Goal: Task Accomplishment & Management: Complete application form

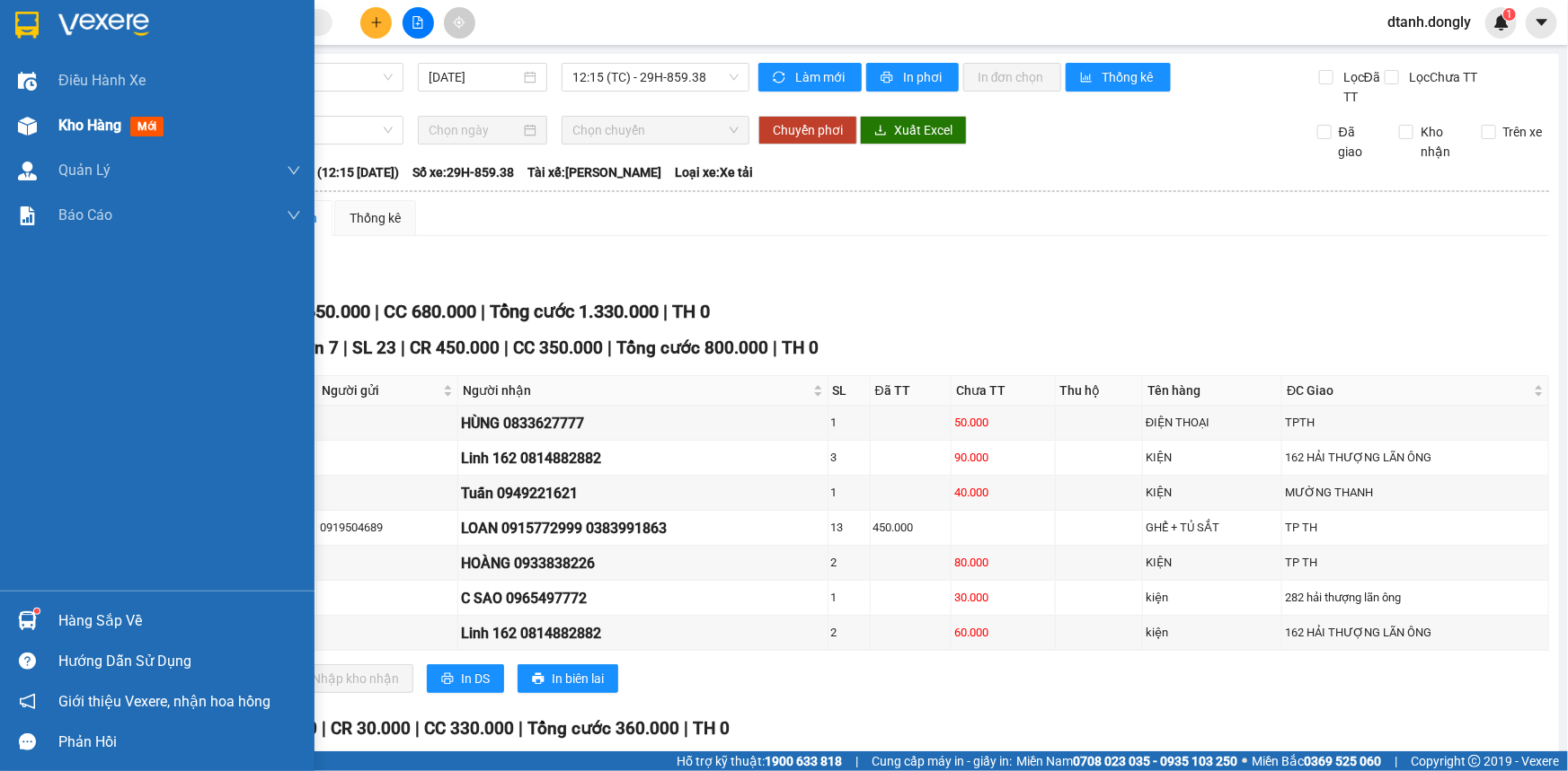
click at [63, 121] on span "Kho hàng" at bounding box center [90, 125] width 63 height 17
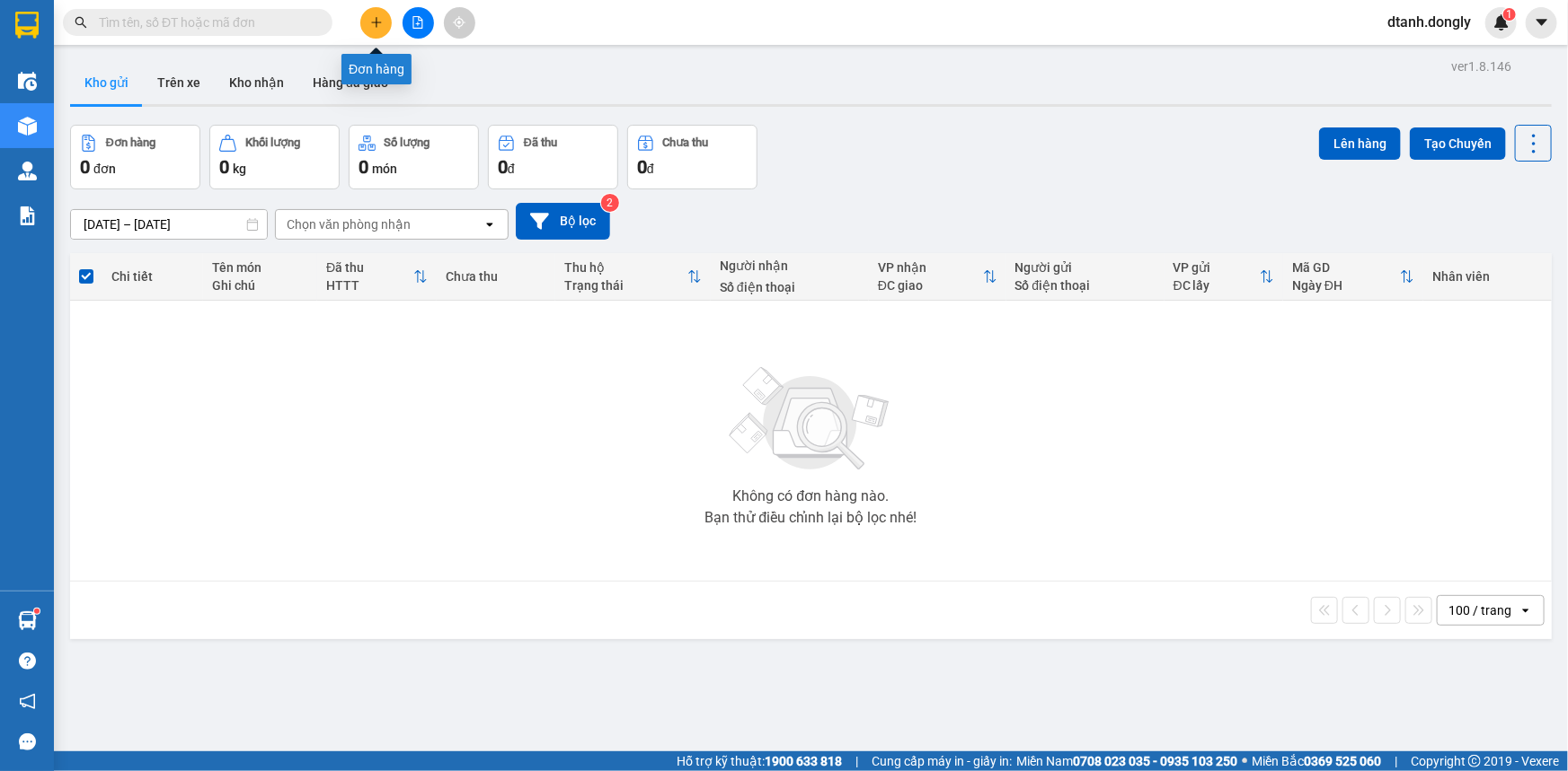
click at [375, 22] on icon "plus" at bounding box center [376, 21] width 10 height 1
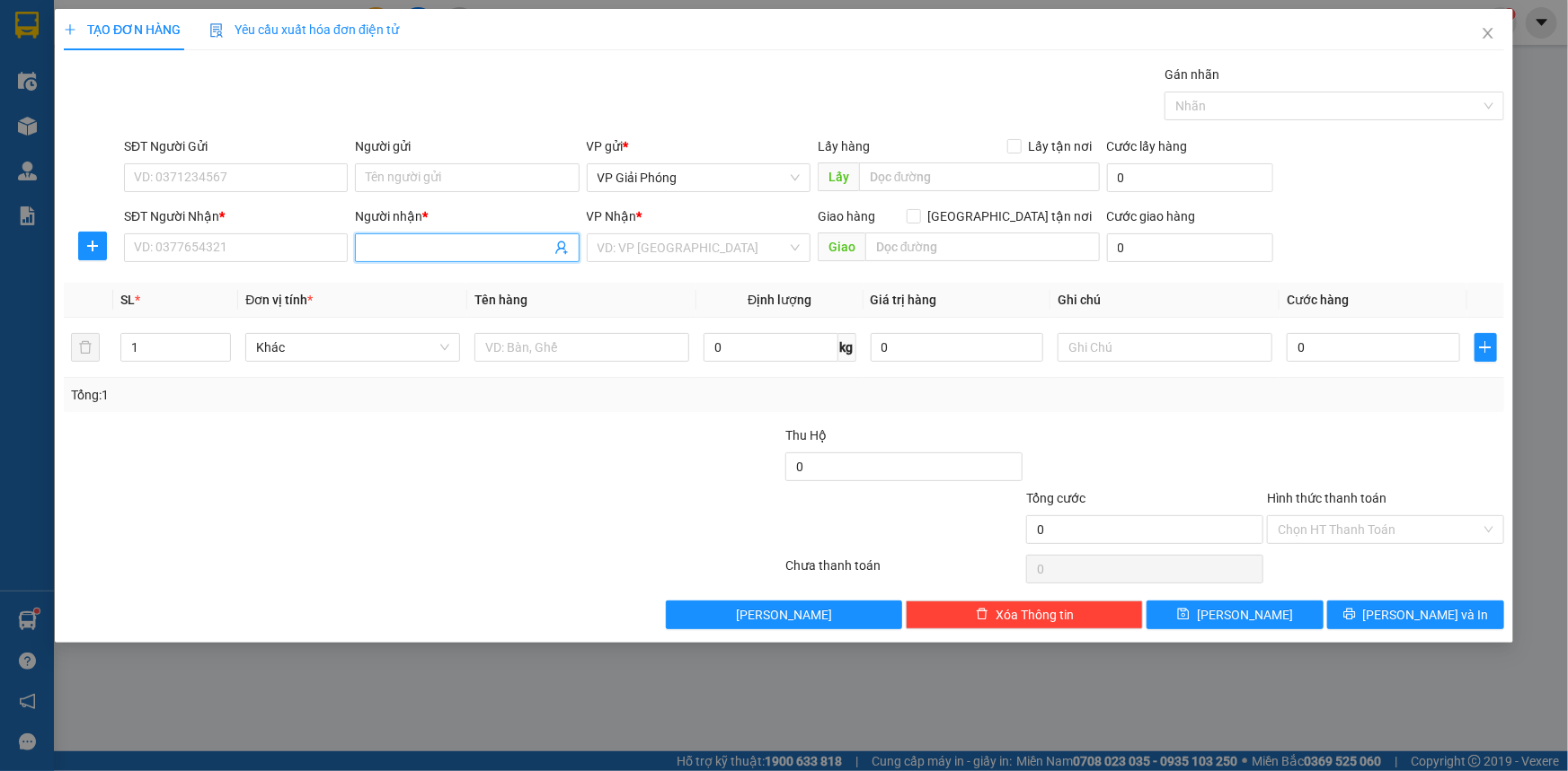
click at [421, 254] on input "Người nhận *" at bounding box center [457, 248] width 184 height 19
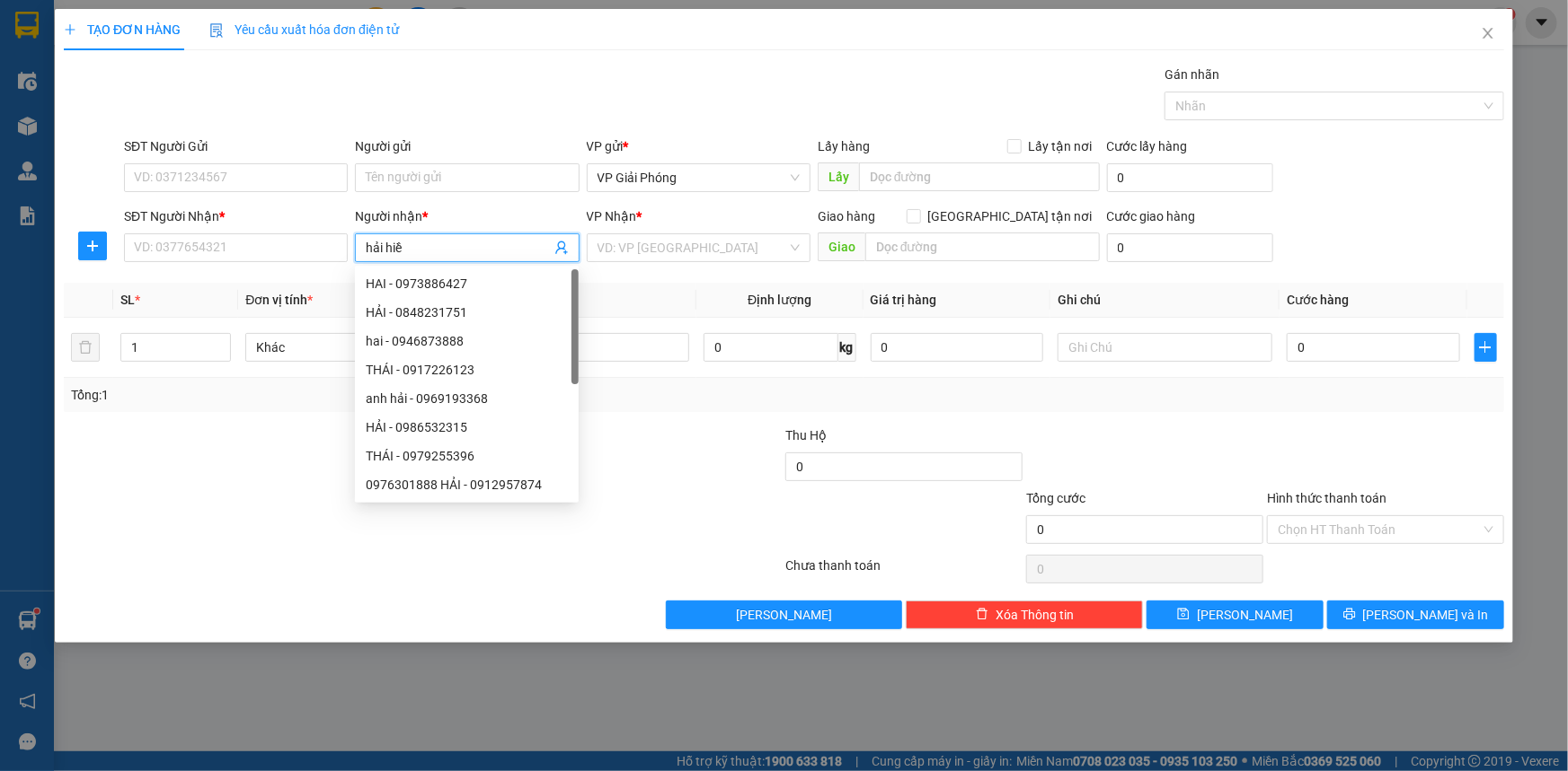
type input "hải hiền"
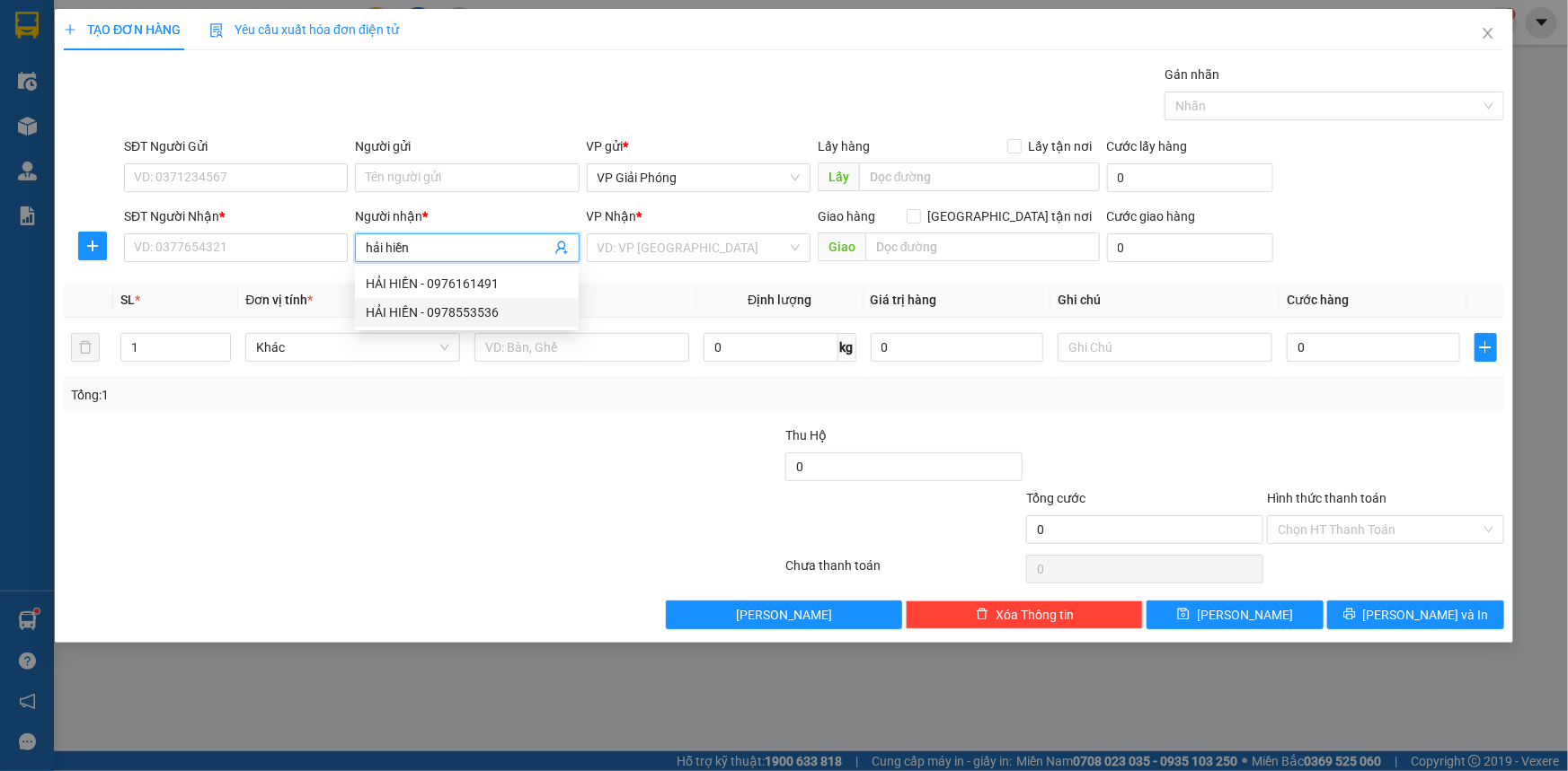
click at [445, 308] on div "HẢI HIỀN - 0978553536" at bounding box center [467, 312] width 203 height 19
type input "0978553536"
type input "[PERSON_NAME]"
checkbox input "true"
type input "BIG C"
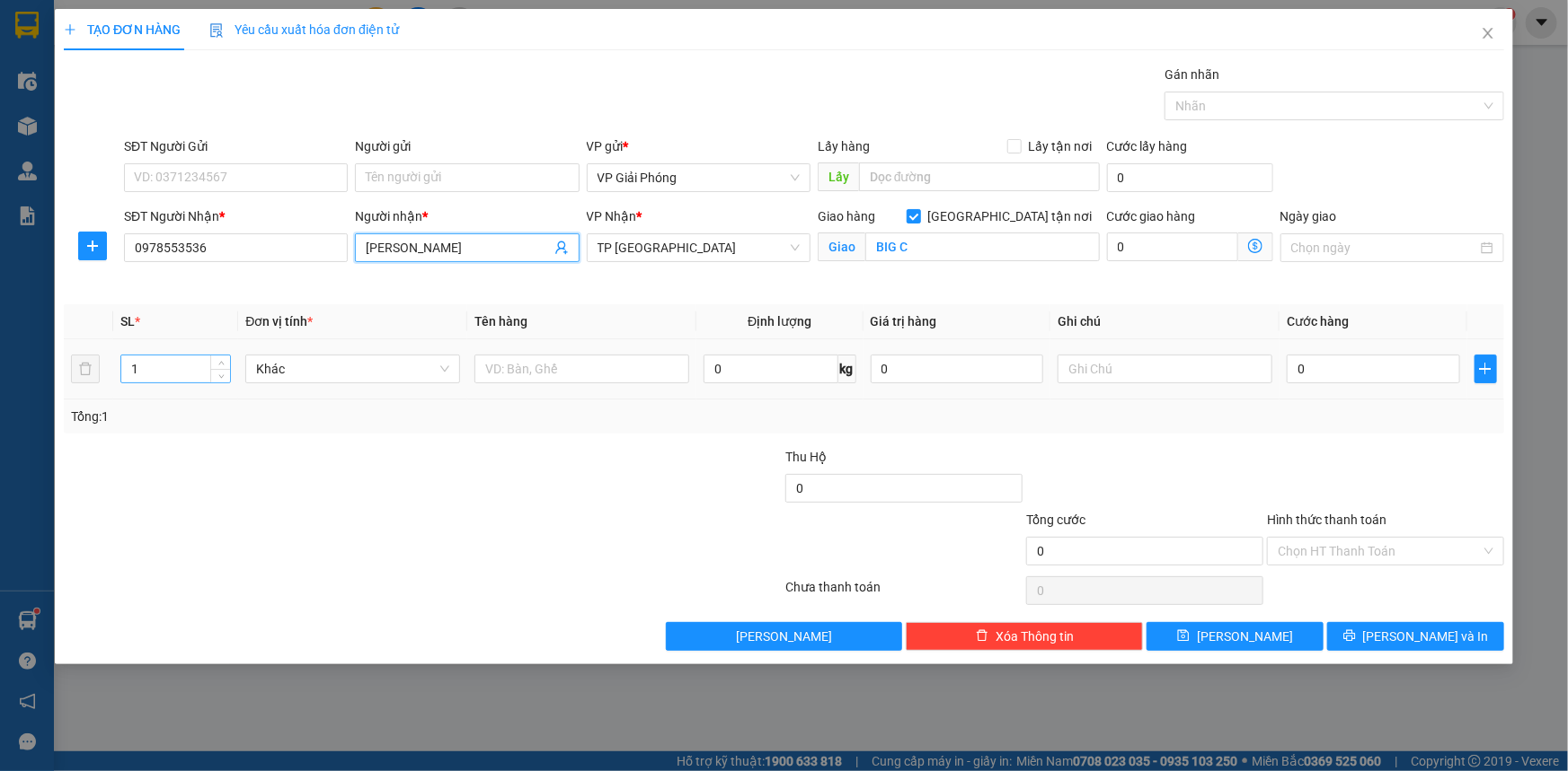
type input "[PERSON_NAME]"
drag, startPoint x: 186, startPoint y: 377, endPoint x: 203, endPoint y: 375, distance: 17.1
click at [189, 376] on input "1" at bounding box center [176, 369] width 109 height 27
type input "2"
click at [217, 360] on span "up" at bounding box center [221, 364] width 11 height 11
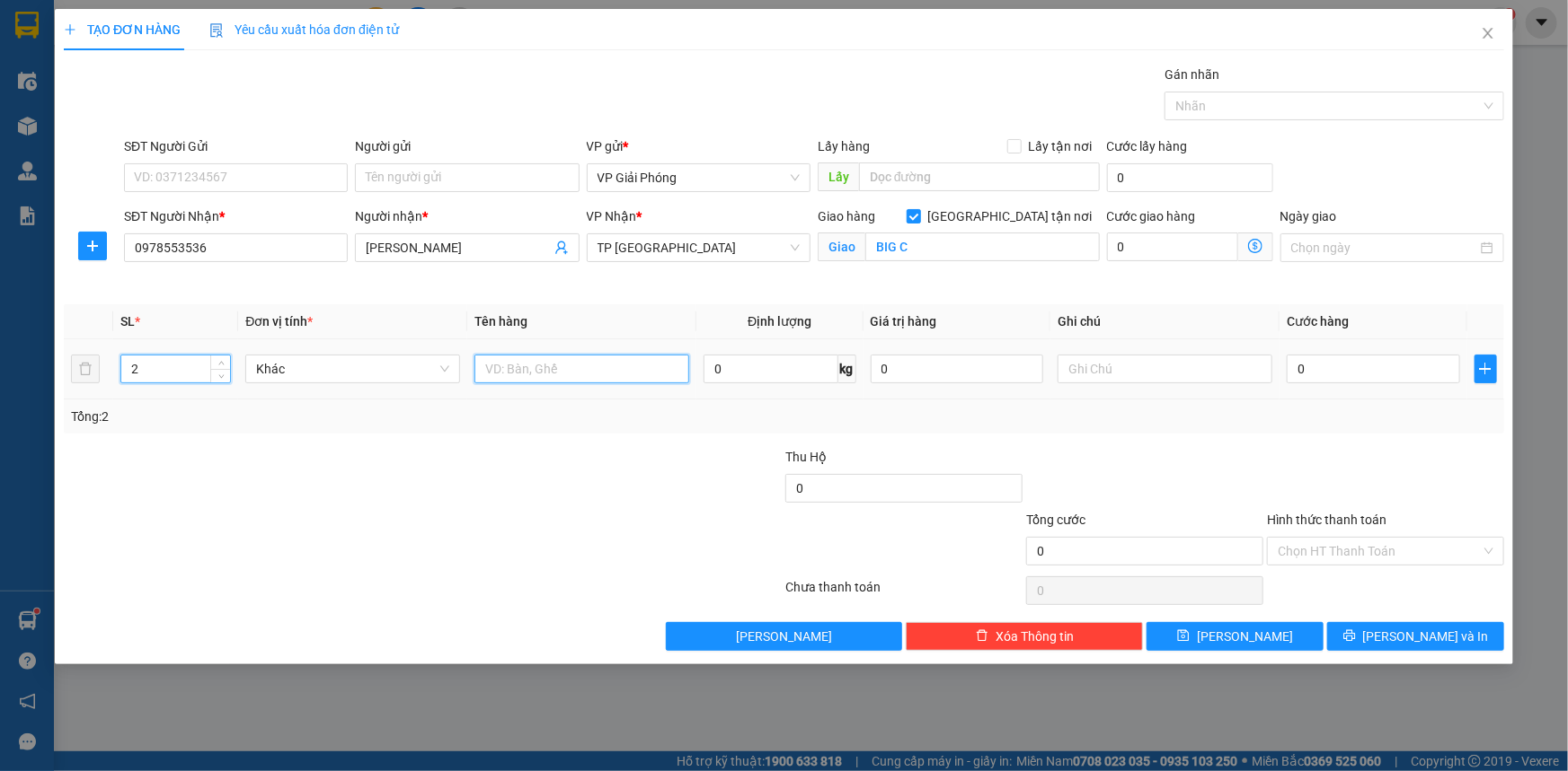
click at [575, 369] on input "text" at bounding box center [581, 369] width 215 height 29
type input "kiện"
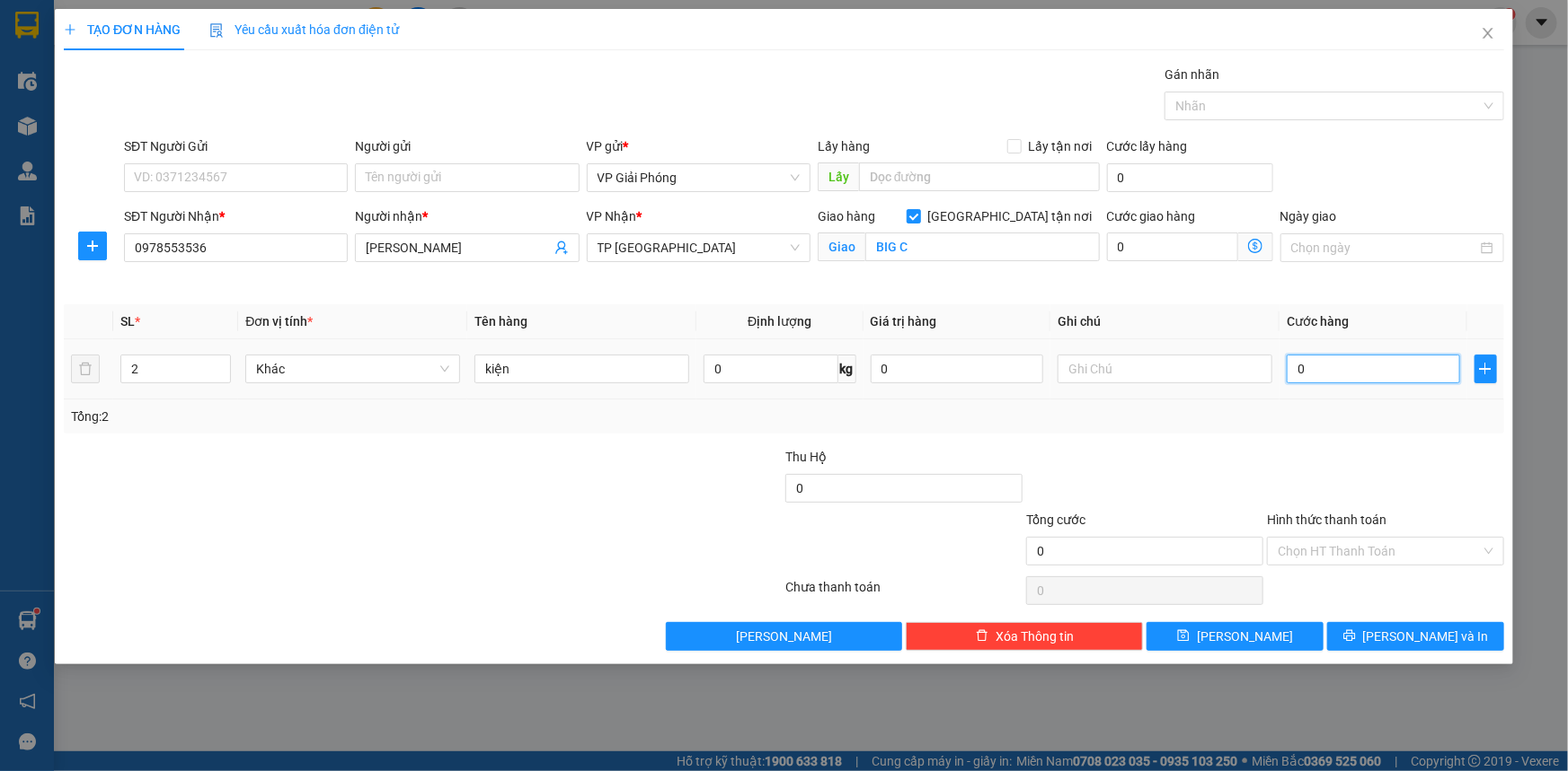
click at [1316, 365] on input "0" at bounding box center [1373, 369] width 174 height 29
type input "6"
type input "60"
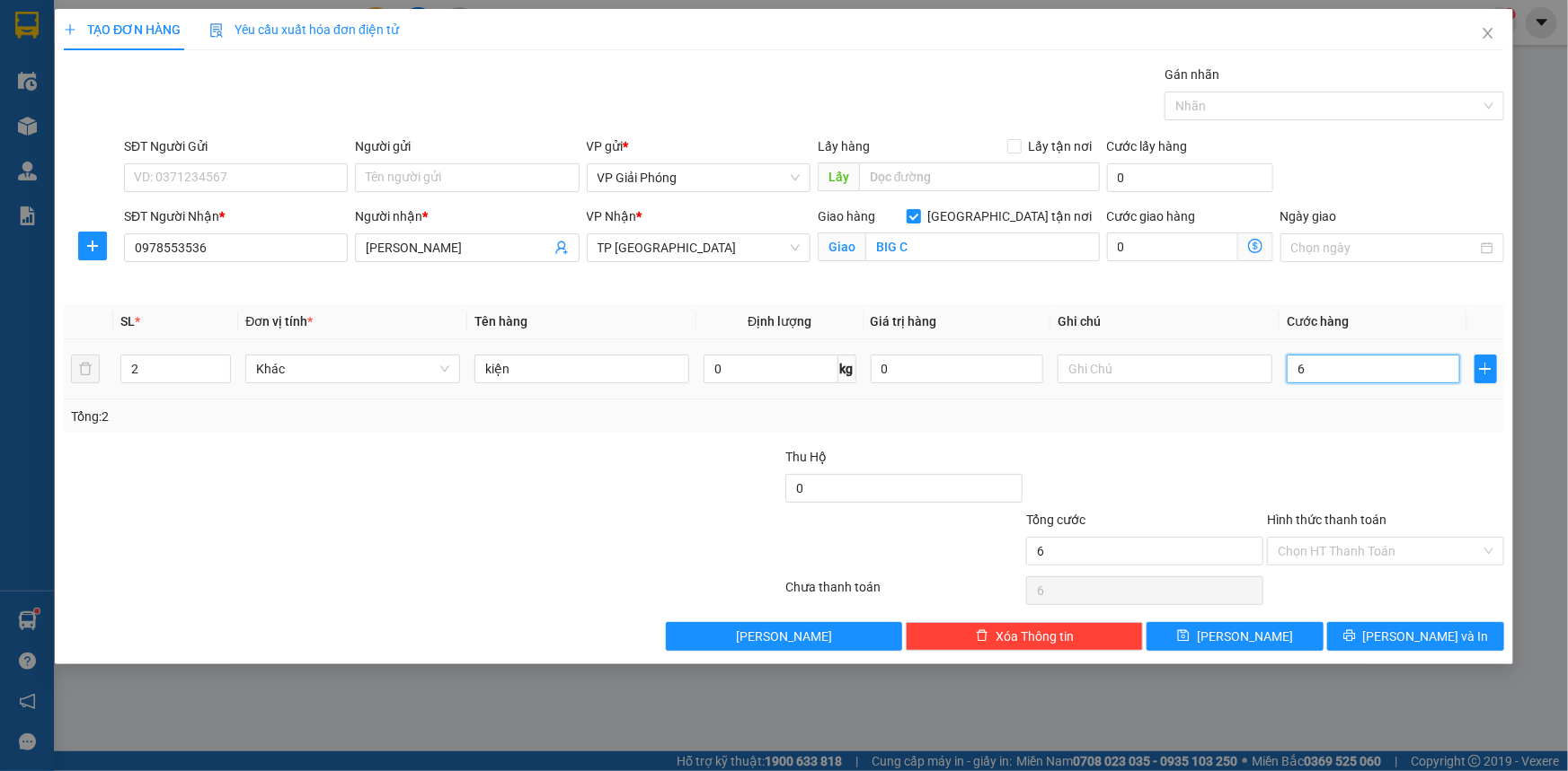
type input "60"
click at [1223, 107] on div at bounding box center [1325, 106] width 312 height 21
type input "60.000"
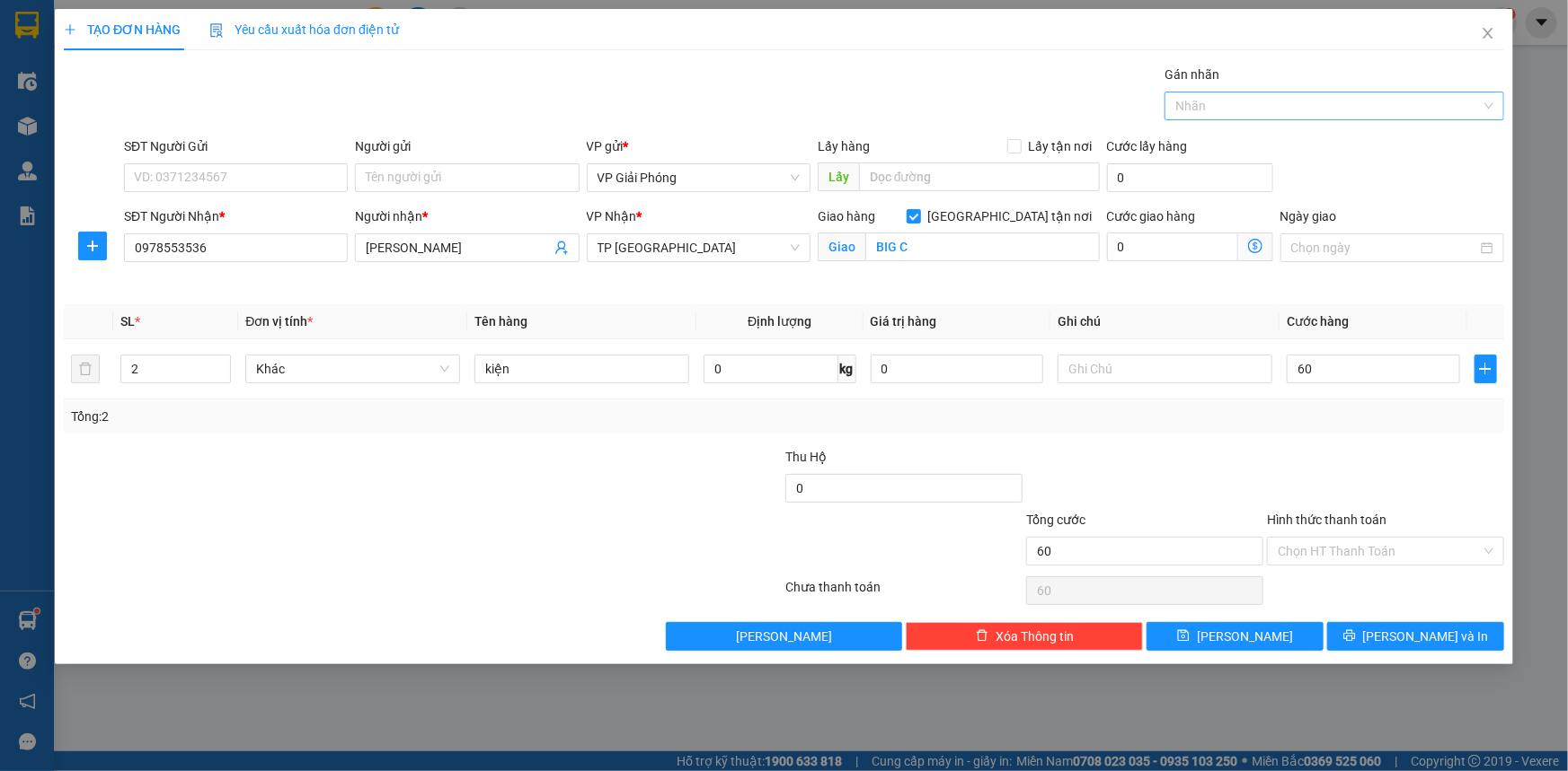
type input "60.000"
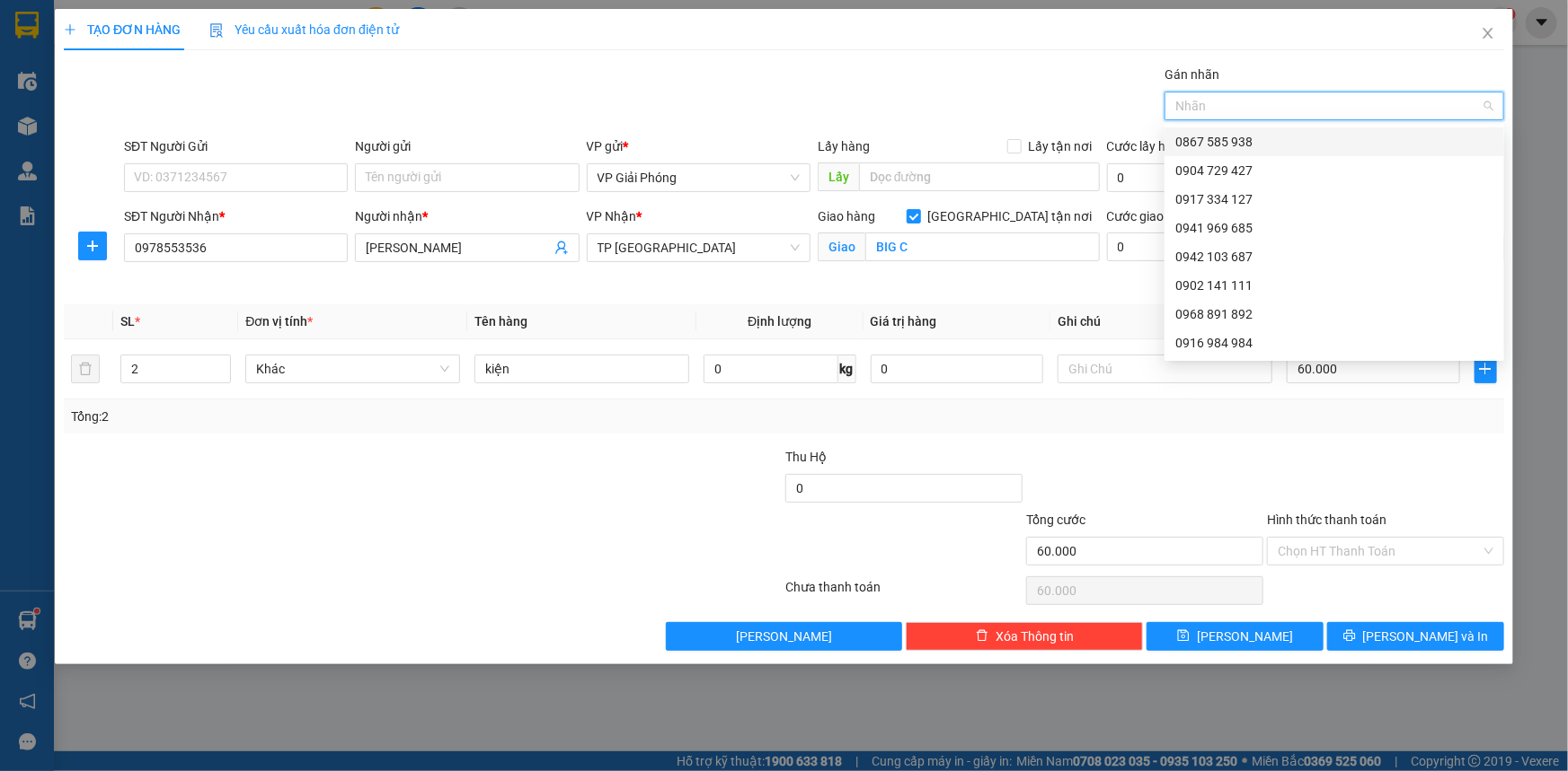
click at [1257, 107] on div at bounding box center [1325, 106] width 312 height 21
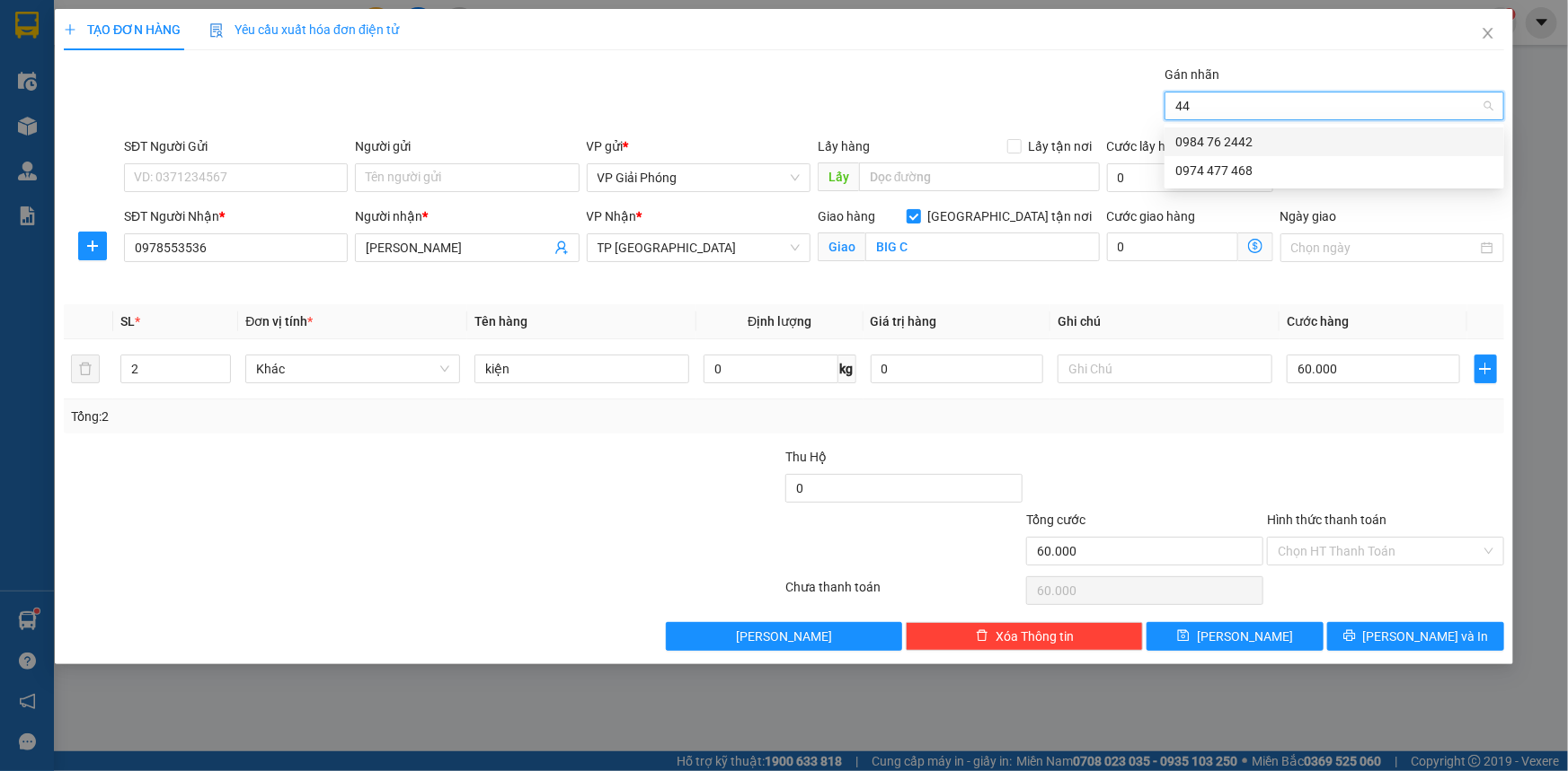
type input "442"
click at [1262, 135] on div "0984 76 2442" at bounding box center [1335, 142] width 318 height 19
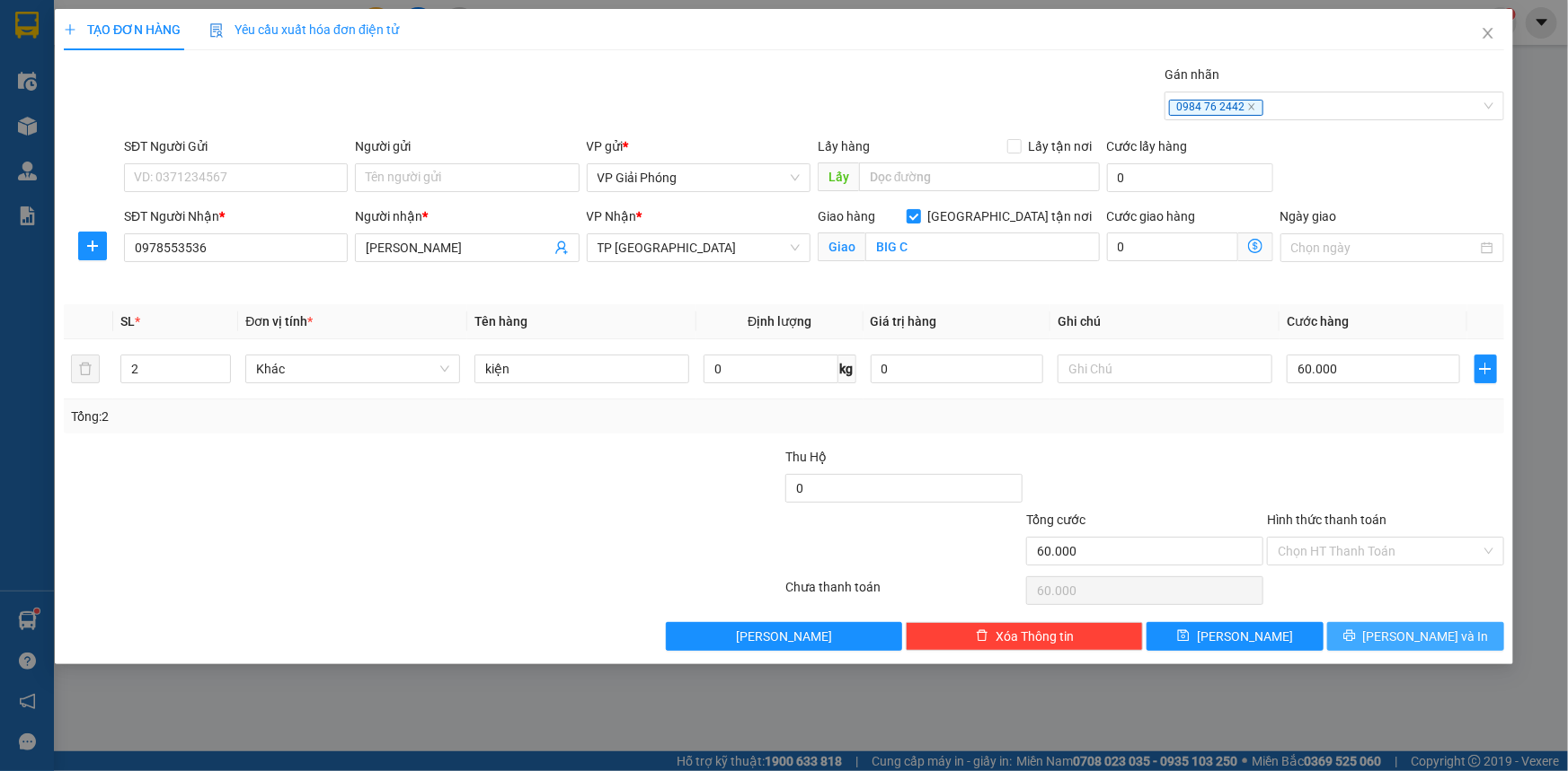
click at [1412, 635] on span "[PERSON_NAME] và In" at bounding box center [1426, 636] width 125 height 19
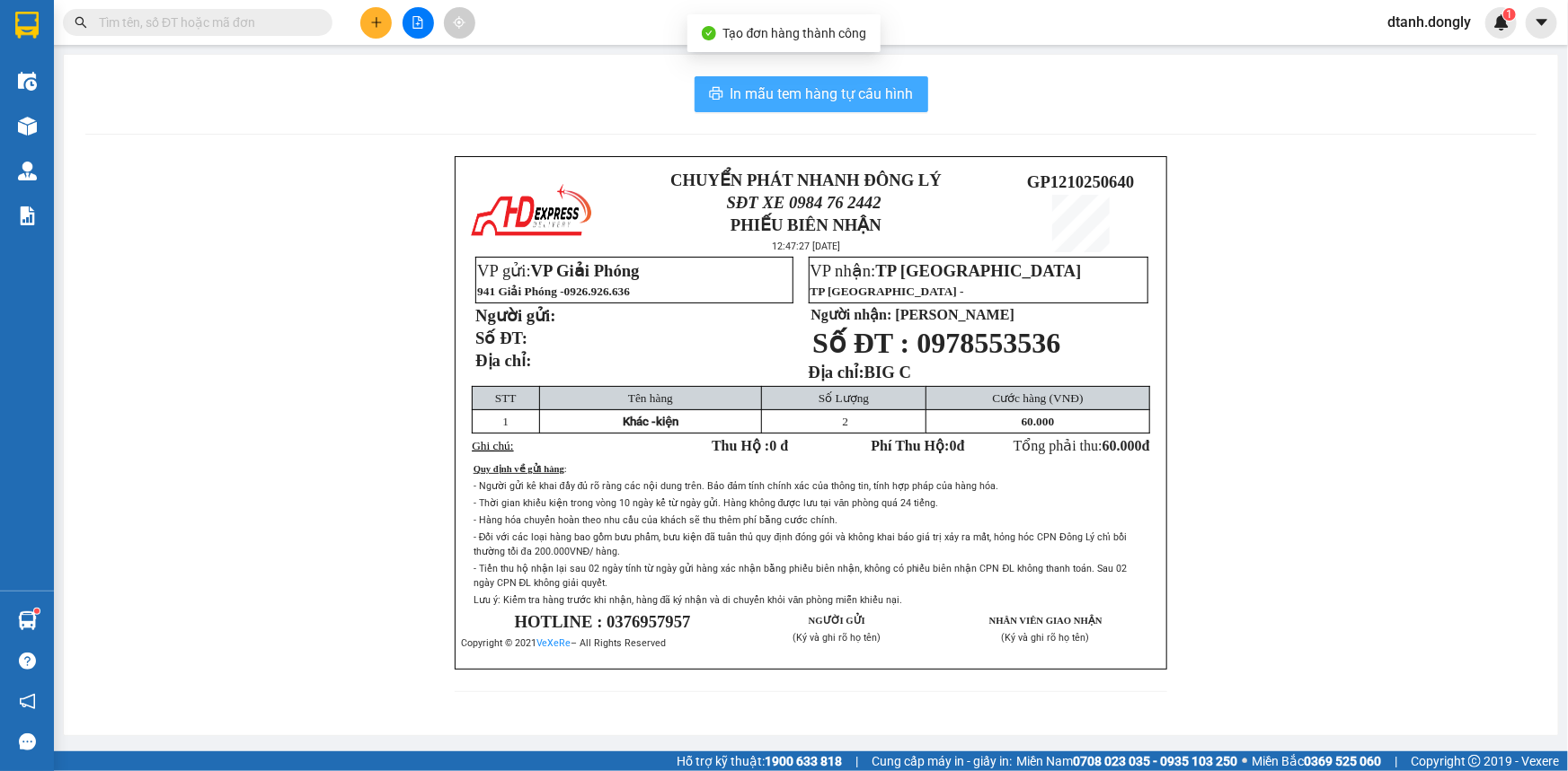
click at [822, 83] on span "In mẫu tem hàng tự cấu hình" at bounding box center [823, 93] width 183 height 22
